Goal: Task Accomplishment & Management: Use online tool/utility

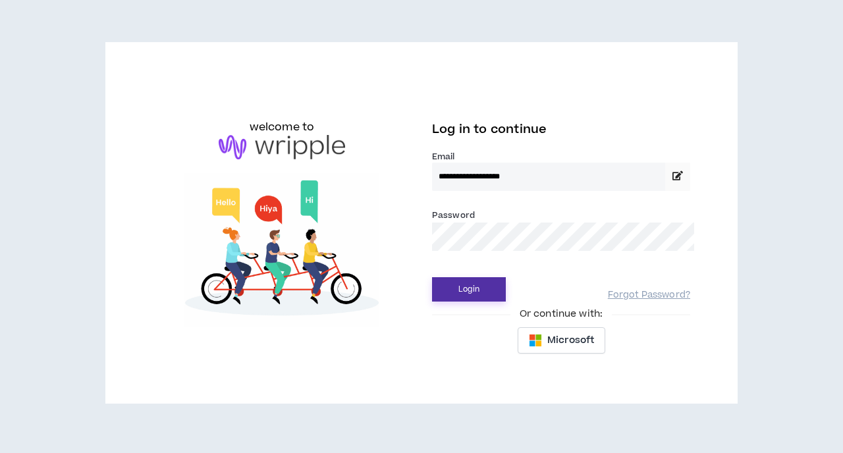
click at [455, 282] on button "Login" at bounding box center [469, 289] width 74 height 24
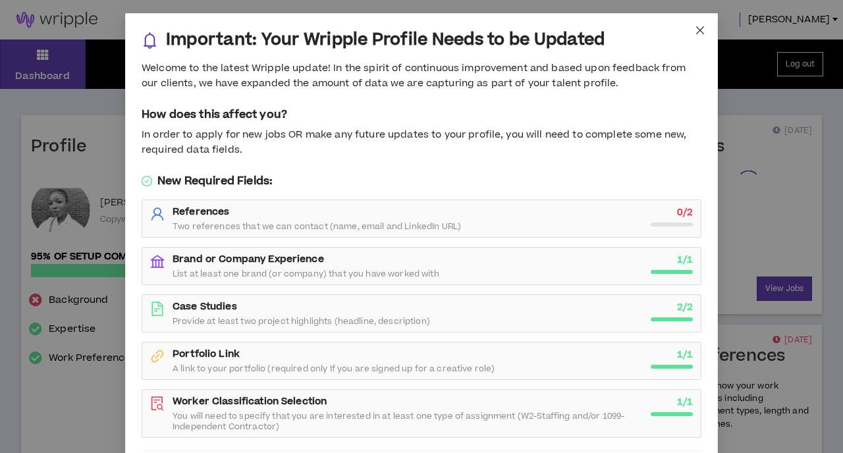
click at [701, 32] on icon "close" at bounding box center [700, 30] width 8 height 8
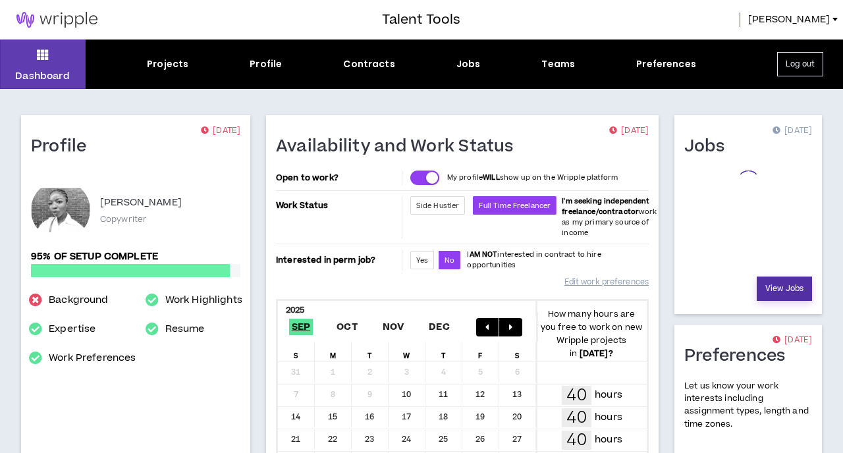
click at [779, 277] on link "View Jobs" at bounding box center [784, 289] width 55 height 24
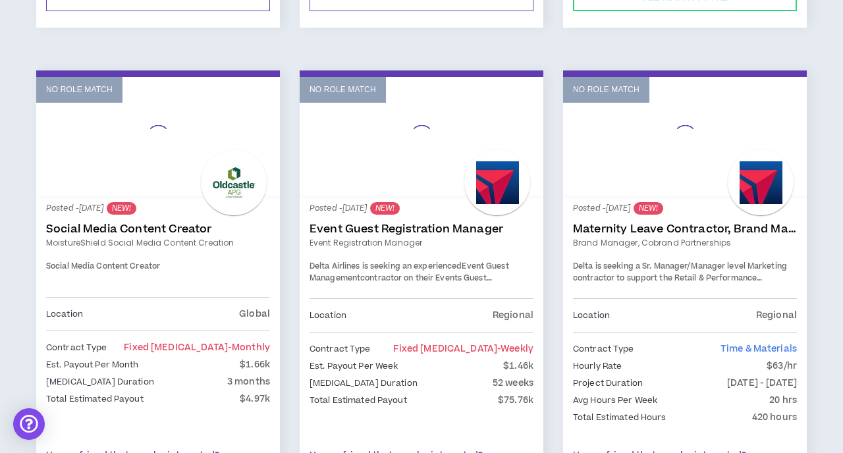
scroll to position [662, 0]
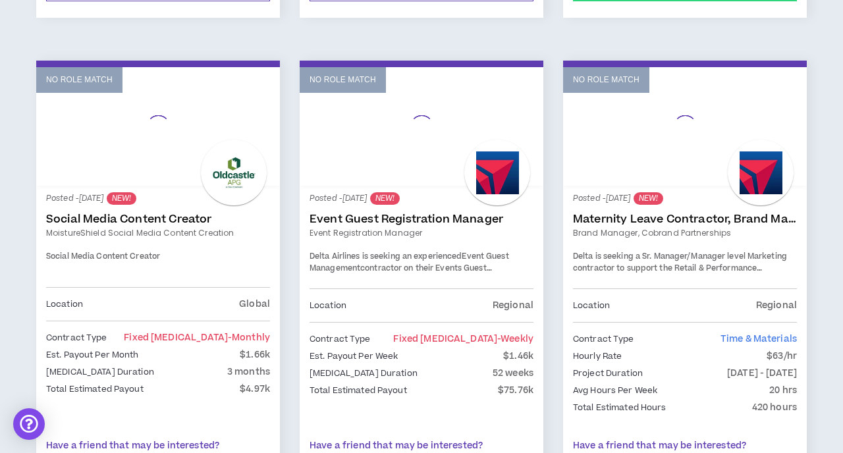
click at [654, 217] on link "Maternity Leave Contractor, Brand Marketing Manager (Cobrand Partnerships)" at bounding box center [685, 219] width 224 height 13
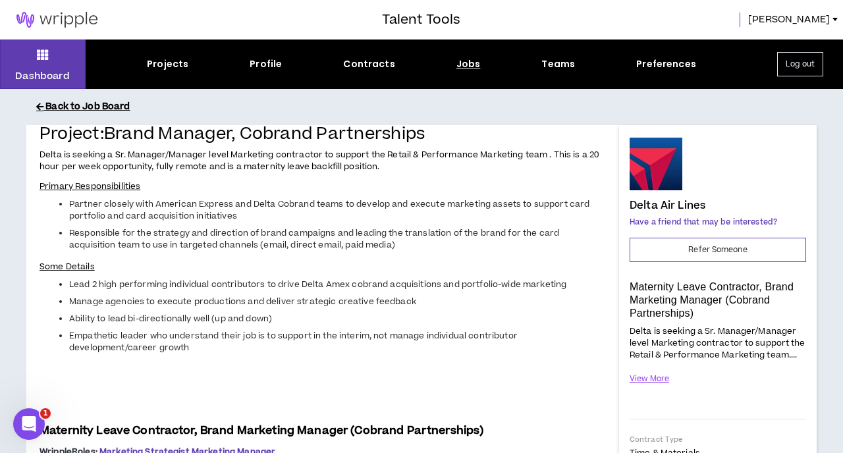
click at [101, 105] on button "Back to Job Board" at bounding box center [431, 107] width 791 height 23
